Goal: Check status: Check status

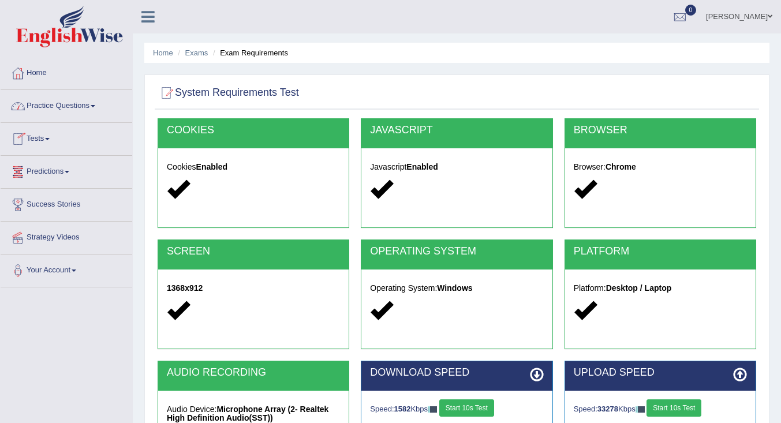
click at [38, 139] on link "Tests" at bounding box center [67, 137] width 132 height 29
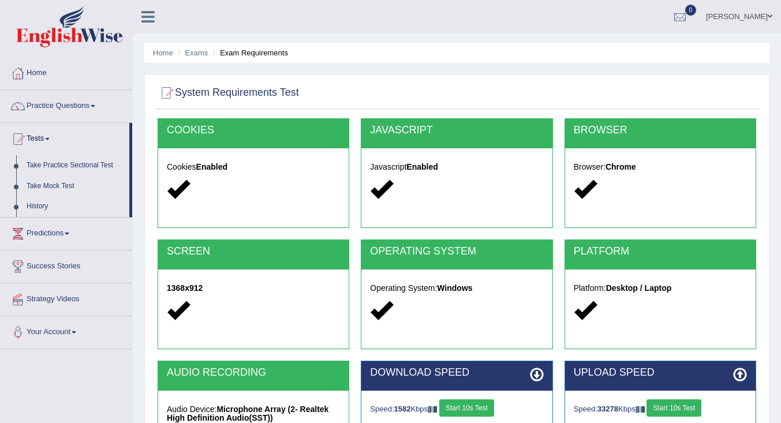
click at [53, 183] on link "Take Mock Test" at bounding box center [75, 186] width 108 height 21
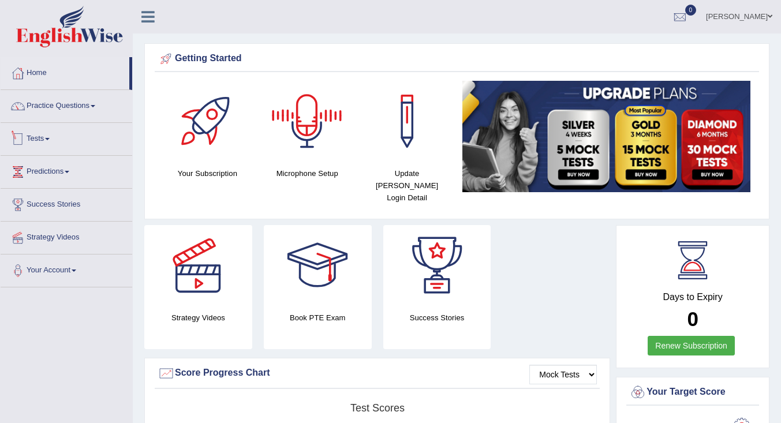
click at [58, 145] on link "Tests" at bounding box center [67, 137] width 132 height 29
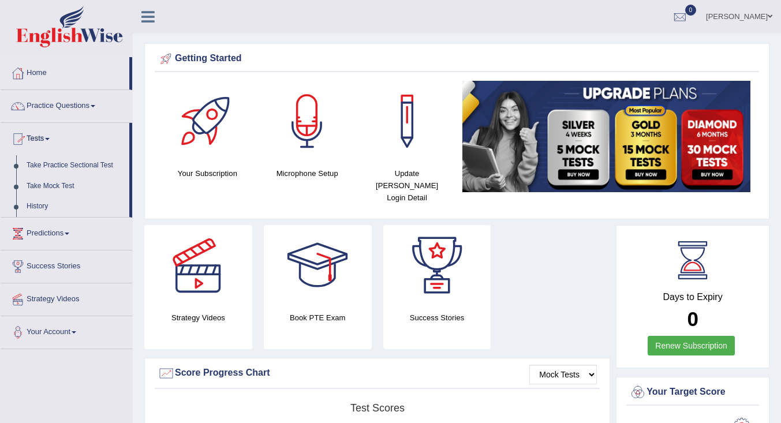
click at [39, 207] on link "History" at bounding box center [75, 206] width 108 height 21
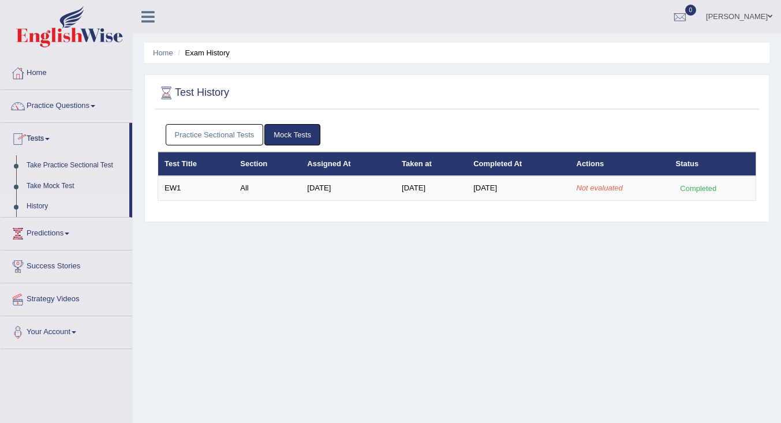
click at [334, 191] on td "Aug 13, 2025" at bounding box center [348, 188] width 95 height 24
click at [608, 187] on em "Not evaluated" at bounding box center [600, 188] width 46 height 9
click at [53, 71] on link "Home" at bounding box center [67, 71] width 132 height 29
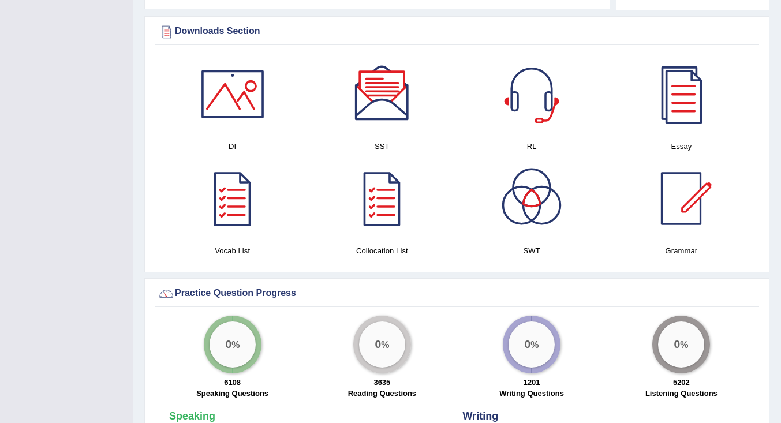
scroll to position [519, 0]
